Goal: Transaction & Acquisition: Purchase product/service

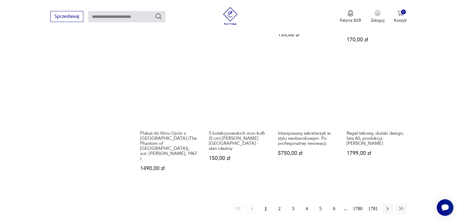
scroll to position [497, 0]
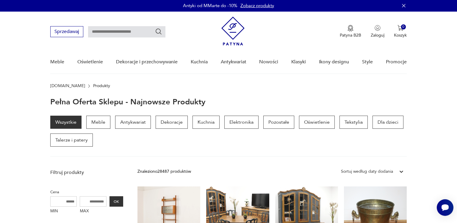
scroll to position [0, 0]
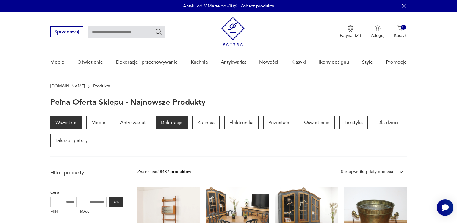
click at [169, 122] on p "Dekoracje" at bounding box center [172, 122] width 32 height 13
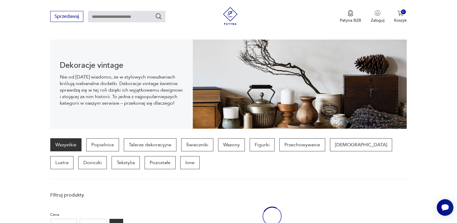
scroll to position [59, 0]
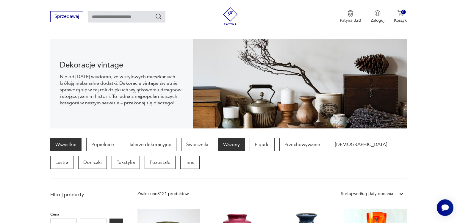
click at [228, 148] on p "Wazony" at bounding box center [231, 144] width 27 height 13
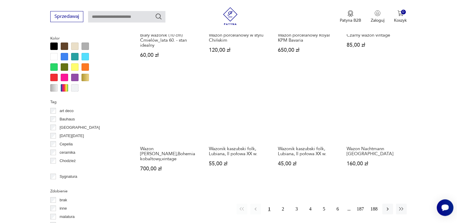
scroll to position [566, 0]
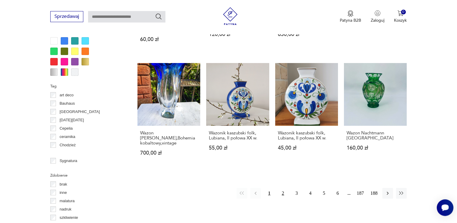
click at [282, 188] on button "2" at bounding box center [283, 193] width 11 height 11
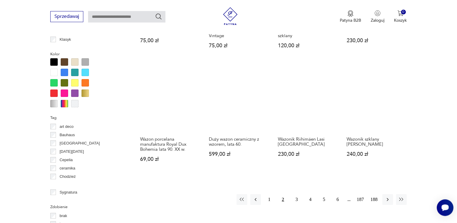
scroll to position [550, 0]
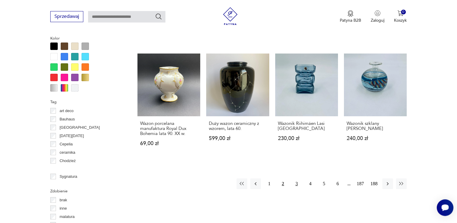
click at [296, 185] on button "3" at bounding box center [296, 184] width 11 height 11
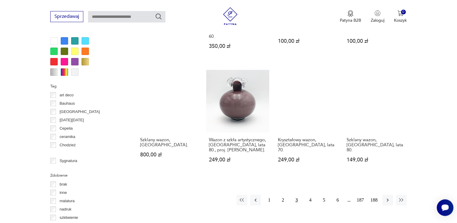
scroll to position [582, 0]
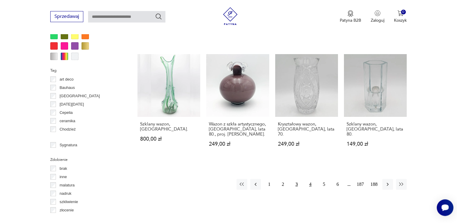
click at [311, 179] on button "4" at bounding box center [310, 184] width 11 height 11
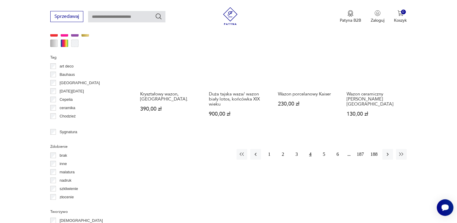
scroll to position [597, 0]
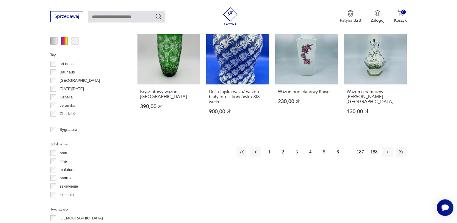
click at [325, 147] on button "5" at bounding box center [324, 152] width 11 height 11
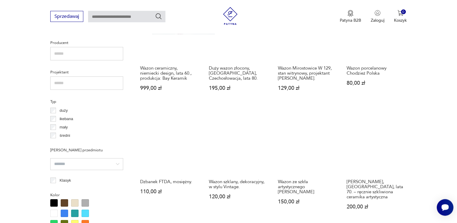
scroll to position [409, 0]
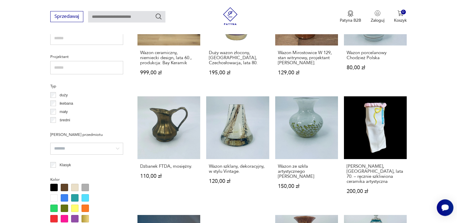
click at [454, 220] on section "Filtruj produkty Cena MIN MAX OK Promocja Datowanie OK Kraj pochodzenia [DEMOGR…" at bounding box center [228, 172] width 457 height 669
click at [455, 220] on html "Cenimy prywatność użytkowników Używamy plików cookie, aby poprawić jakość przeg…" at bounding box center [228, 136] width 457 height 1091
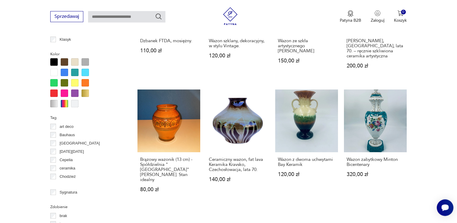
scroll to position [550, 0]
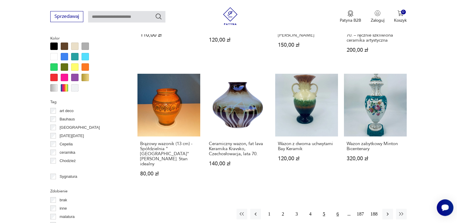
click at [338, 209] on button "6" at bounding box center [337, 214] width 11 height 11
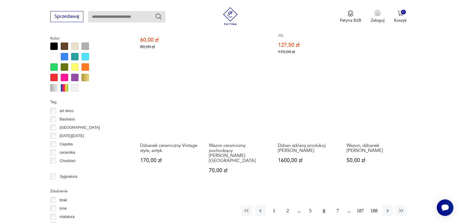
scroll to position [566, 0]
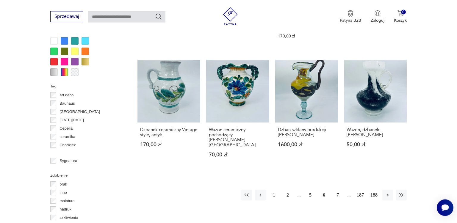
click at [338, 190] on button "7" at bounding box center [337, 195] width 11 height 11
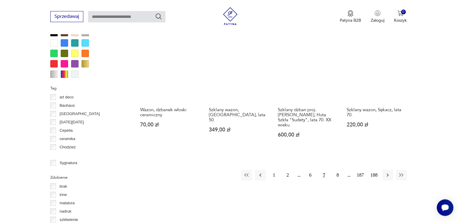
scroll to position [566, 0]
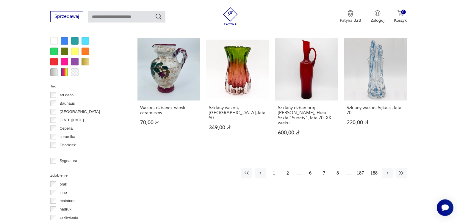
click at [337, 168] on button "8" at bounding box center [337, 173] width 11 height 11
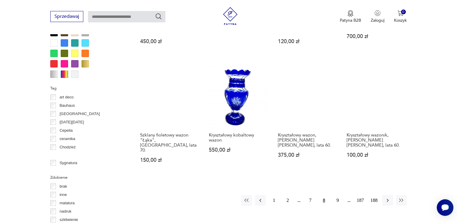
scroll to position [566, 0]
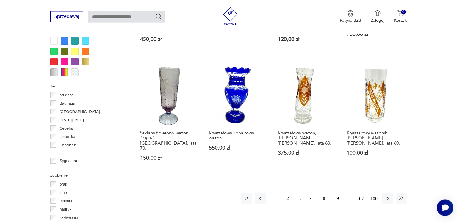
click at [338, 193] on button "9" at bounding box center [337, 198] width 11 height 11
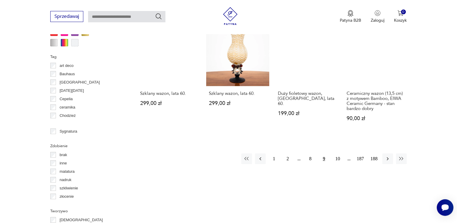
scroll to position [597, 0]
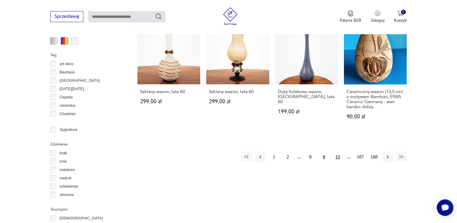
click at [338, 152] on button "10" at bounding box center [337, 157] width 11 height 11
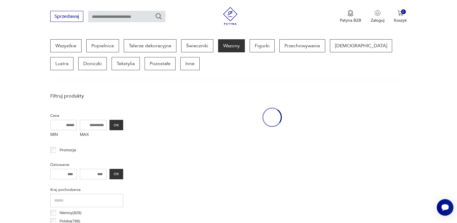
scroll to position [157, 0]
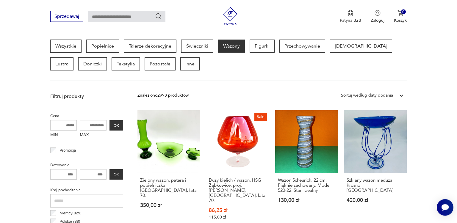
click at [338, 142] on link "Wazon Scheurich, 22 cm. Pięknie zachowany. Model 520-22. Stan idealny 130,00 zł" at bounding box center [306, 170] width 63 height 121
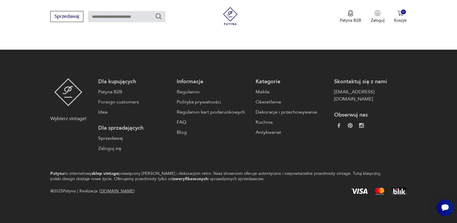
click at [338, 141] on div "Skontaktuj się z nami [EMAIL_ADDRESS][DOMAIN_NAME] Obserwuj nas" at bounding box center [370, 115] width 73 height 74
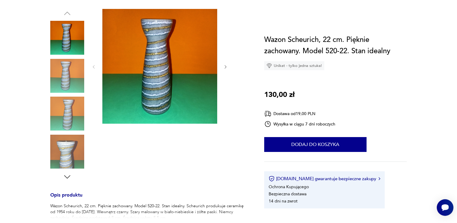
click at [338, 141] on div "Wazon Scheurich, 22 cm. Pięknie zachowany. Model 520-22. Stan idealny Unikat - …" at bounding box center [335, 121] width 143 height 174
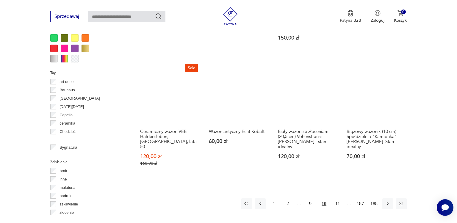
scroll to position [595, 0]
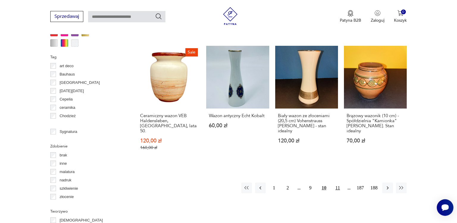
click at [337, 183] on button "11" at bounding box center [337, 188] width 11 height 11
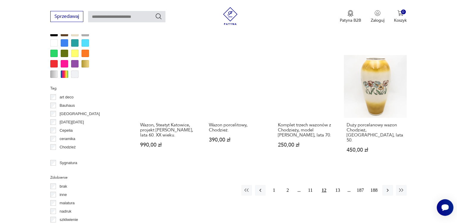
scroll to position [566, 0]
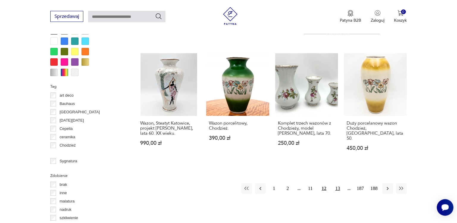
click at [337, 183] on button "13" at bounding box center [337, 188] width 11 height 11
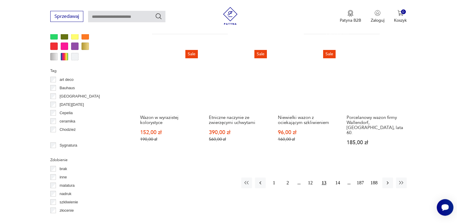
scroll to position [597, 0]
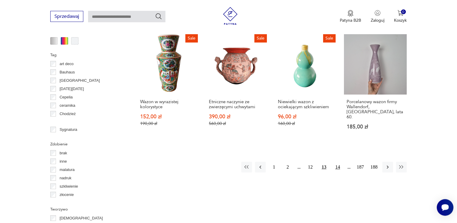
click at [338, 162] on button "14" at bounding box center [337, 167] width 11 height 11
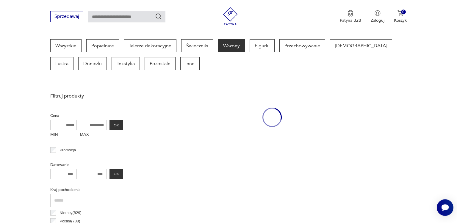
scroll to position [157, 0]
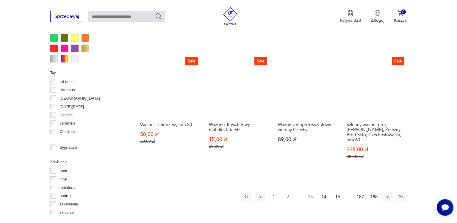
scroll to position [582, 0]
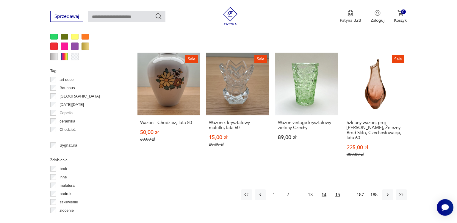
click at [337, 190] on button "15" at bounding box center [337, 195] width 11 height 11
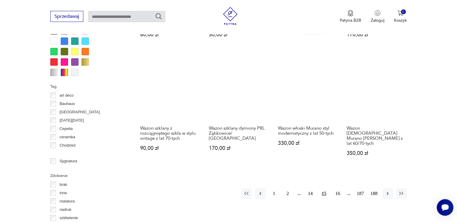
scroll to position [582, 0]
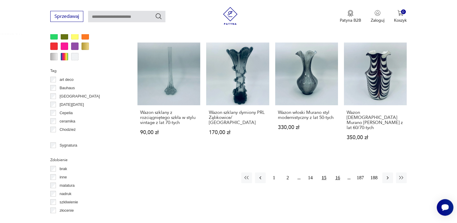
click at [338, 173] on button "16" at bounding box center [337, 178] width 11 height 11
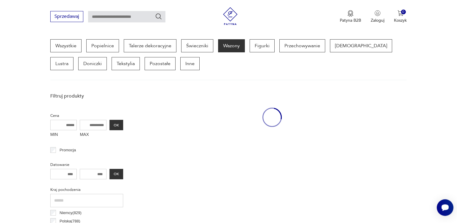
scroll to position [157, 0]
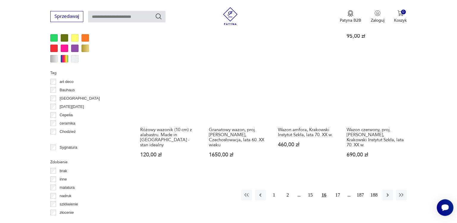
scroll to position [582, 0]
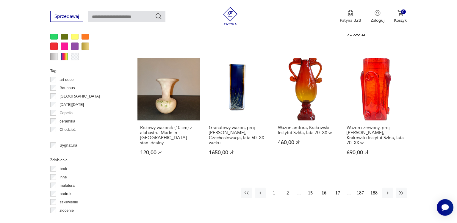
click at [338, 188] on button "17" at bounding box center [337, 193] width 11 height 11
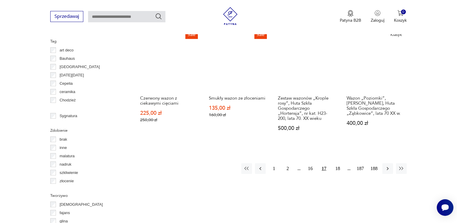
scroll to position [613, 0]
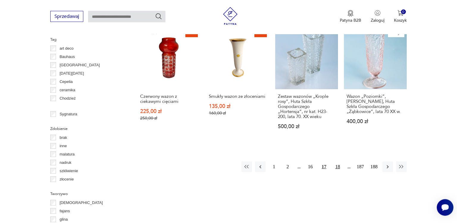
click at [338, 162] on button "18" at bounding box center [337, 167] width 11 height 11
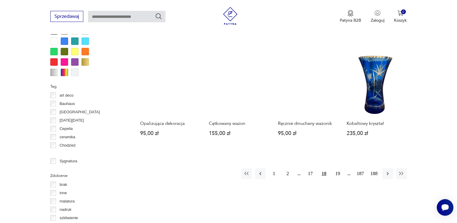
scroll to position [582, 0]
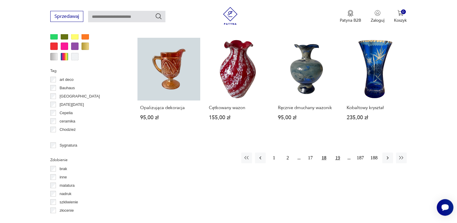
click at [337, 157] on button "19" at bounding box center [337, 158] width 11 height 11
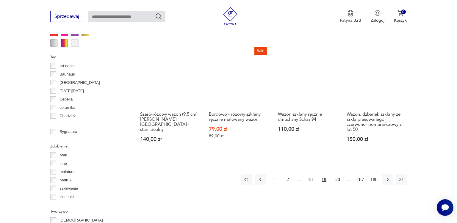
scroll to position [597, 0]
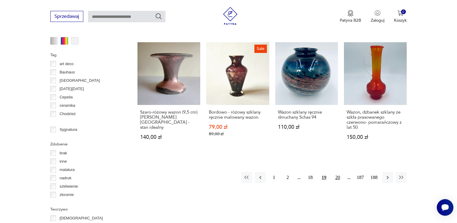
click at [339, 172] on button "20" at bounding box center [337, 177] width 11 height 11
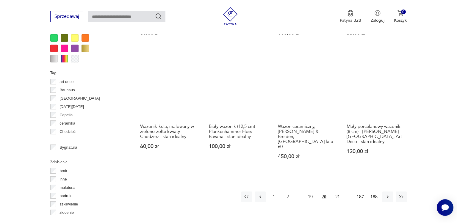
scroll to position [582, 0]
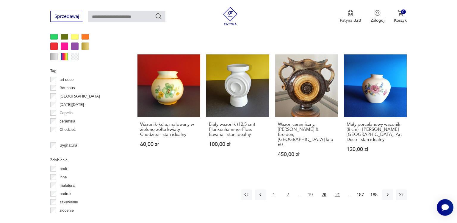
click at [337, 190] on button "21" at bounding box center [337, 195] width 11 height 11
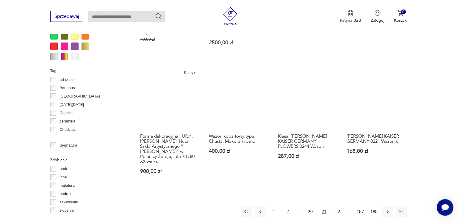
scroll to position [597, 0]
